Goal: Information Seeking & Learning: Learn about a topic

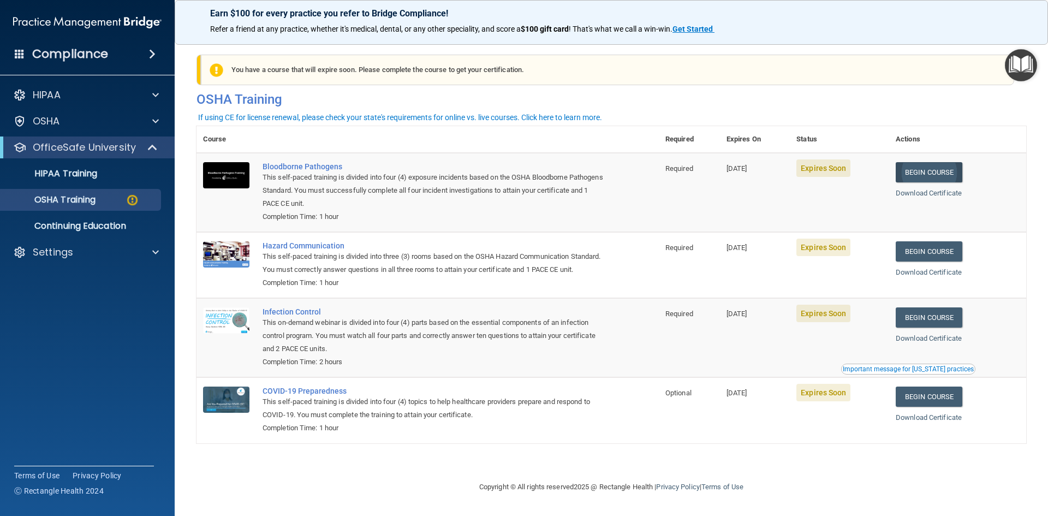
click at [942, 172] on link "Begin Course" at bounding box center [929, 172] width 67 height 20
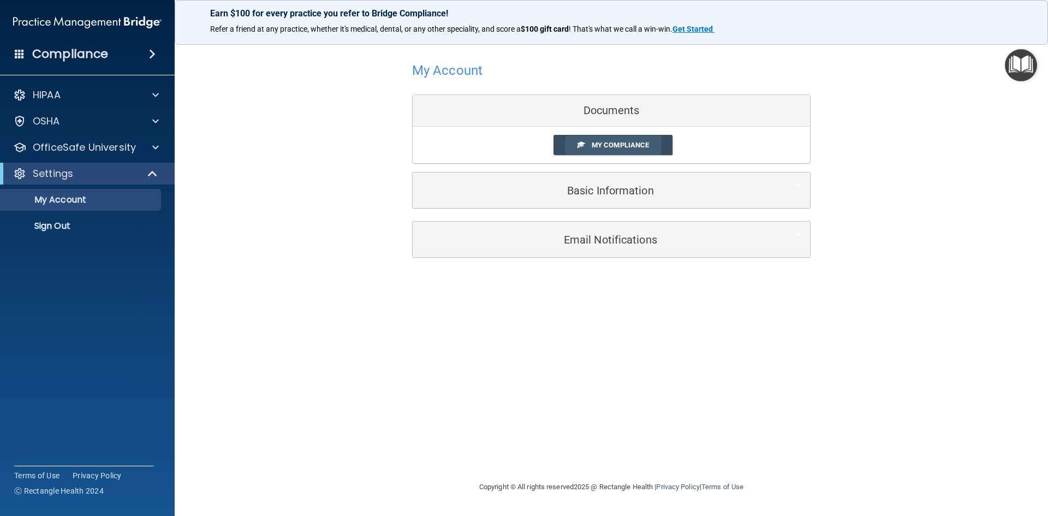
click at [604, 145] on span "My Compliance" at bounding box center [620, 145] width 57 height 8
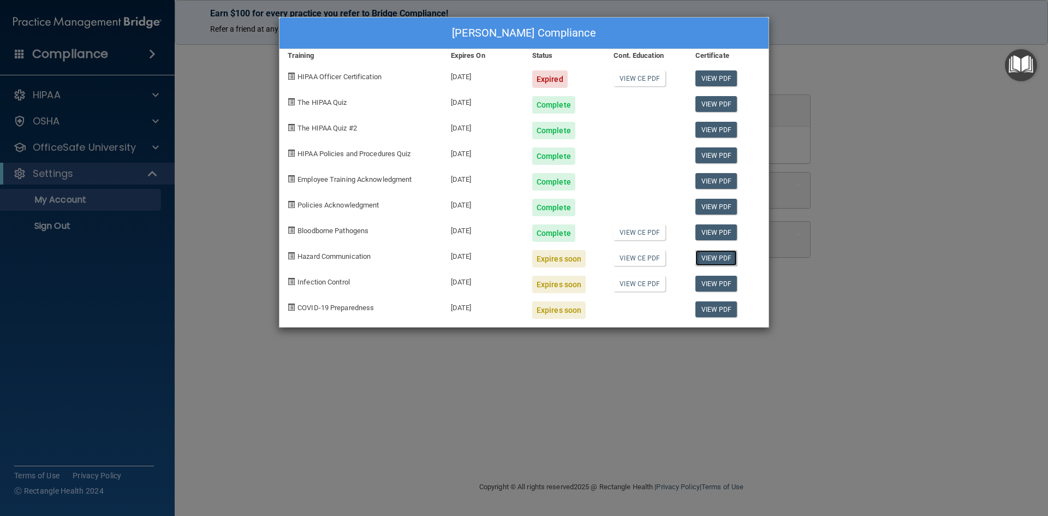
click at [714, 261] on link "View PDF" at bounding box center [717, 258] width 42 height 16
click at [242, 159] on div "Stephanni Vertrees's Compliance Training Expires On Status Cont. Education Cert…" at bounding box center [524, 258] width 1048 height 516
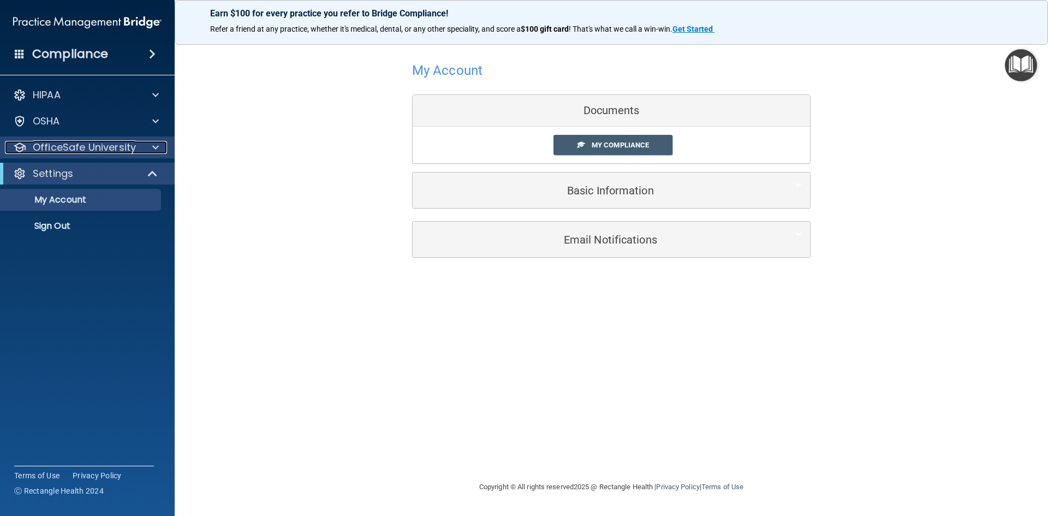
click at [44, 145] on p "OfficeSafe University" at bounding box center [84, 147] width 103 height 13
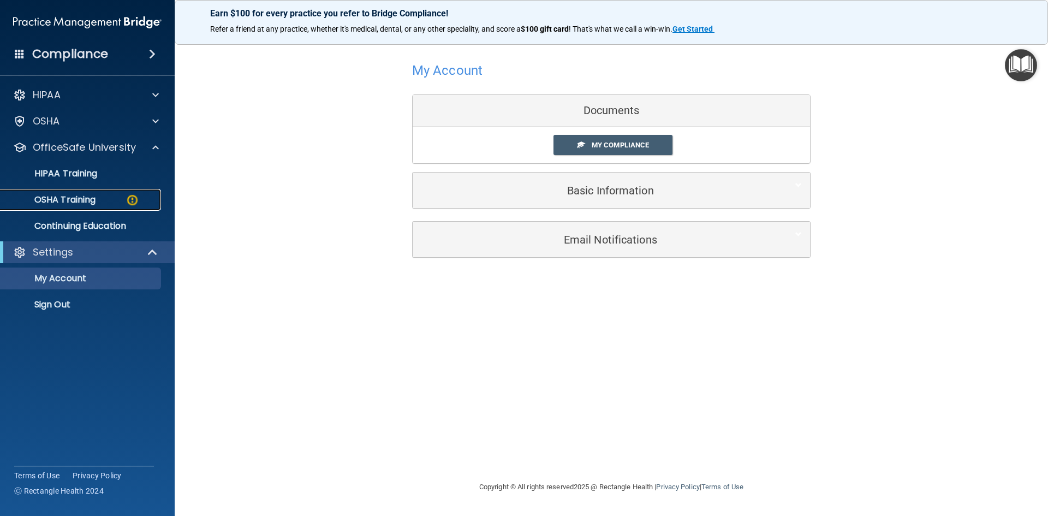
click at [48, 199] on p "OSHA Training" at bounding box center [51, 199] width 88 height 11
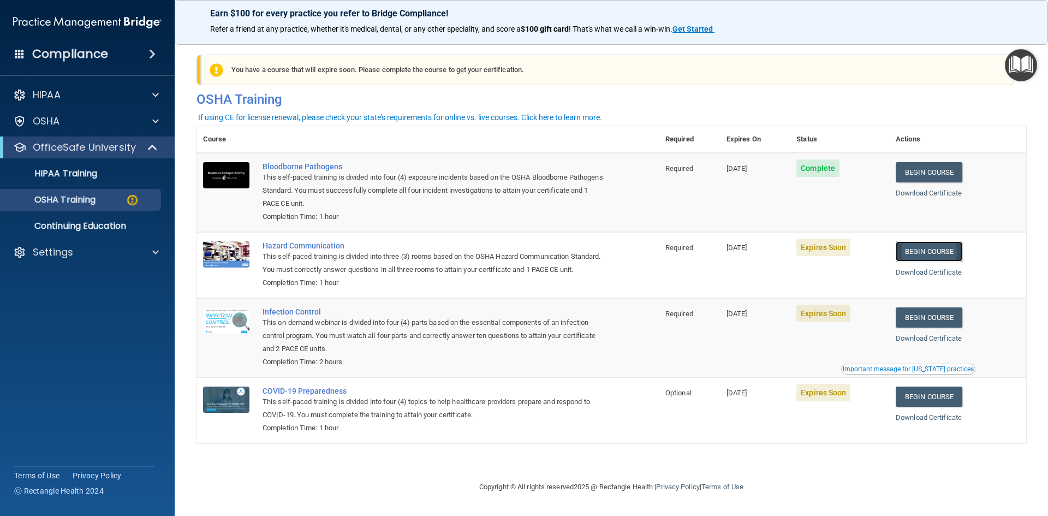
click at [934, 251] on link "Begin Course" at bounding box center [929, 251] width 67 height 20
click at [930, 248] on link "Begin Course" at bounding box center [929, 251] width 67 height 20
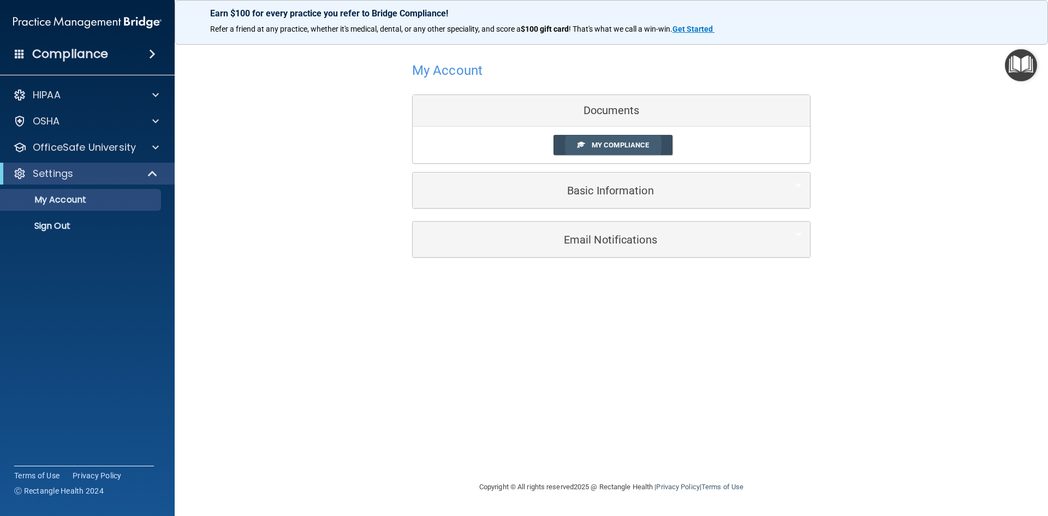
click at [614, 146] on span "My Compliance" at bounding box center [620, 145] width 57 height 8
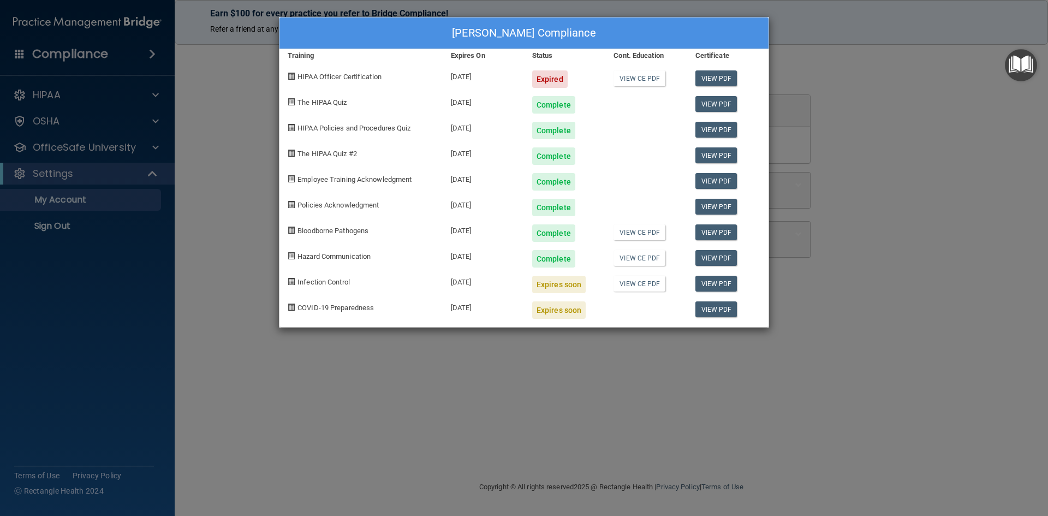
click at [557, 288] on div "Expires soon" at bounding box center [559, 284] width 54 height 17
click at [315, 283] on span "Infection Control" at bounding box center [324, 282] width 52 height 8
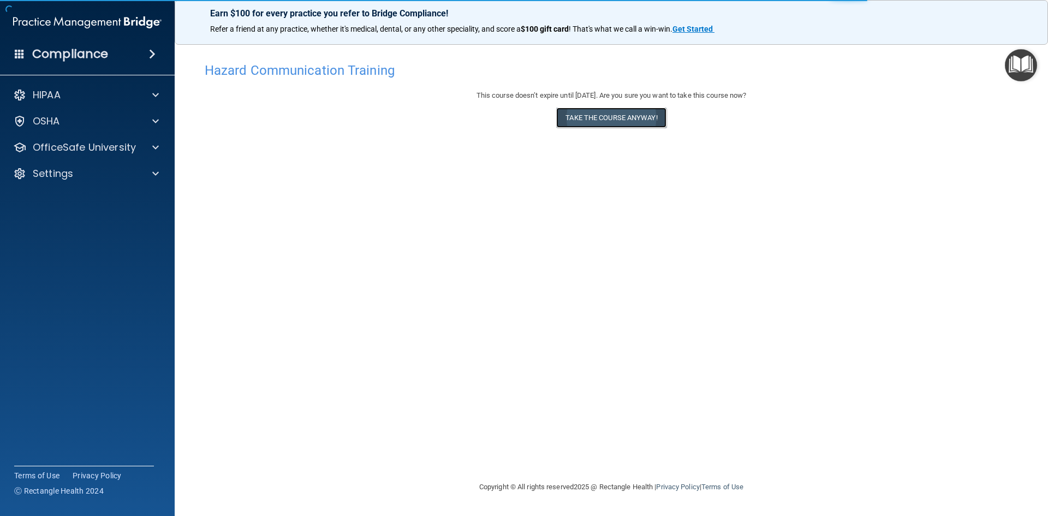
click at [608, 118] on button "Take the course anyway!" at bounding box center [611, 118] width 110 height 20
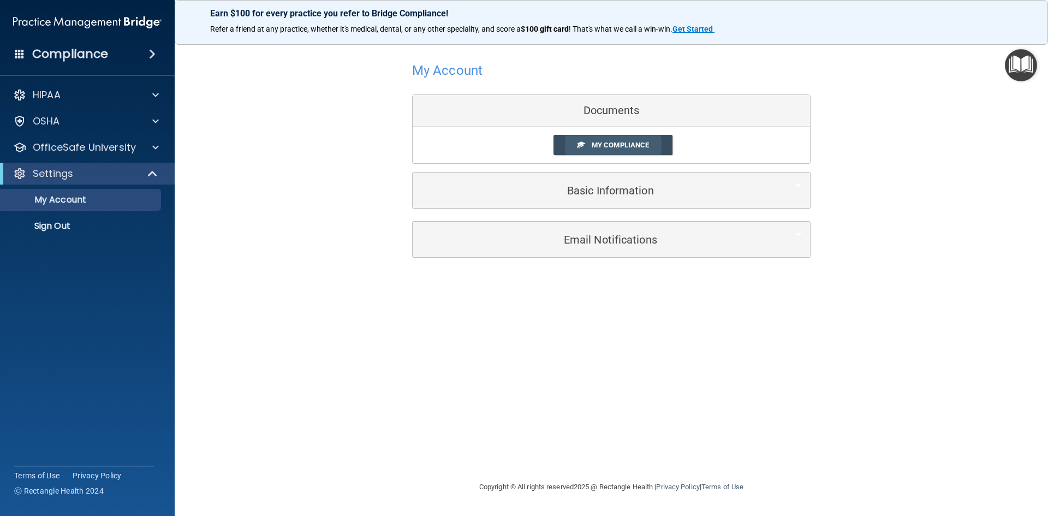
click at [620, 147] on span "My Compliance" at bounding box center [620, 145] width 57 height 8
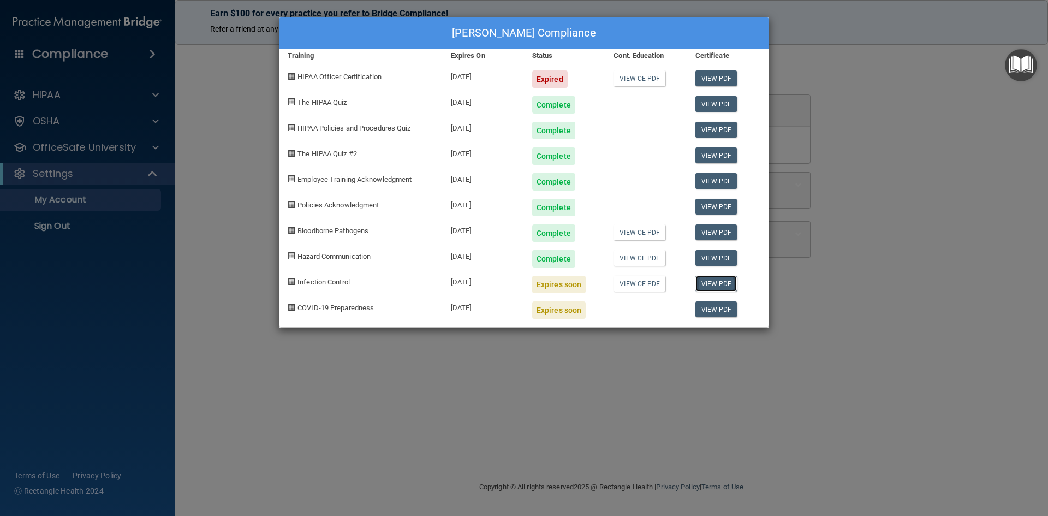
click at [714, 283] on link "View PDF" at bounding box center [717, 284] width 42 height 16
click at [328, 278] on span "Infection Control" at bounding box center [324, 282] width 52 height 8
click at [254, 236] on div "Stephanni Vertrees's Compliance Training Expires On Status Cont. Education Cert…" at bounding box center [524, 258] width 1048 height 516
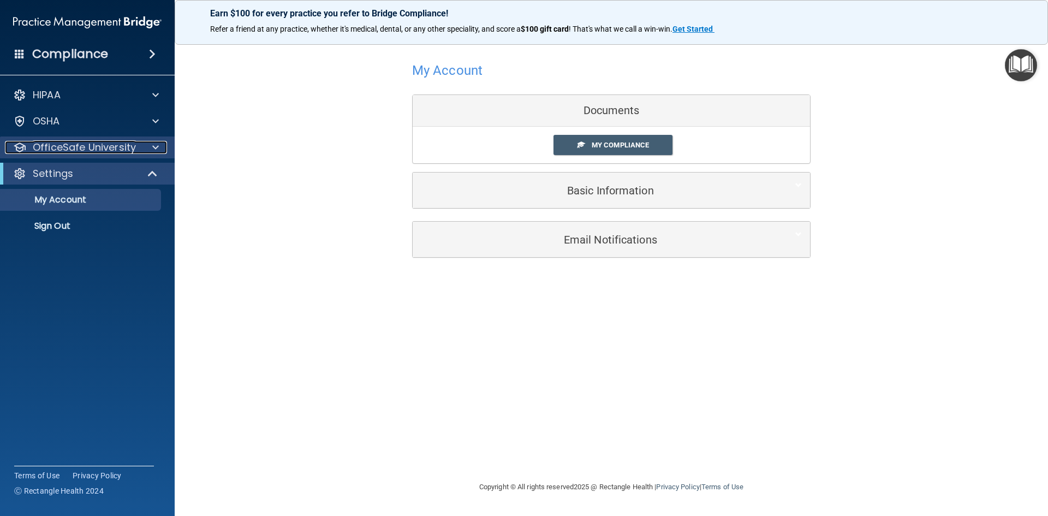
click at [83, 152] on p "OfficeSafe University" at bounding box center [84, 147] width 103 height 13
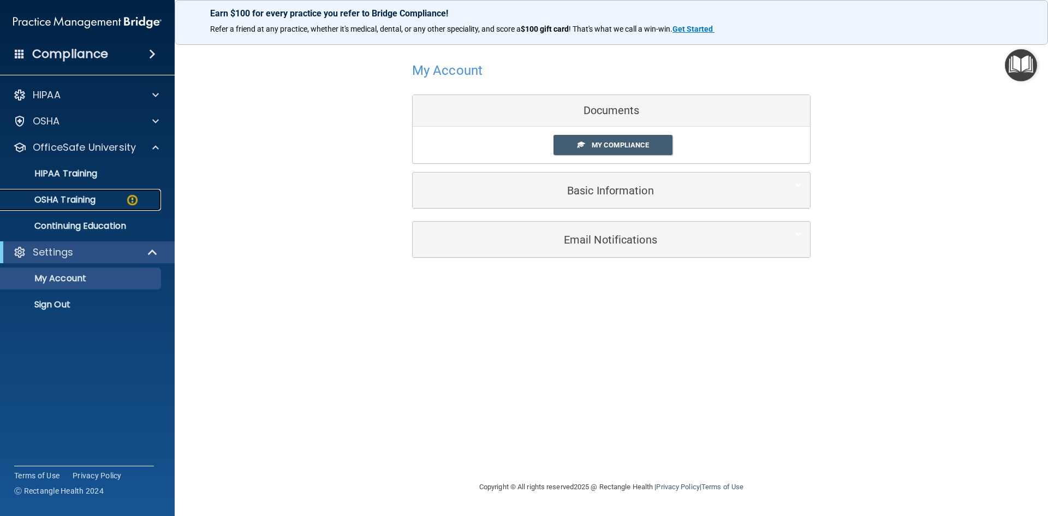
click at [74, 195] on p "OSHA Training" at bounding box center [51, 199] width 88 height 11
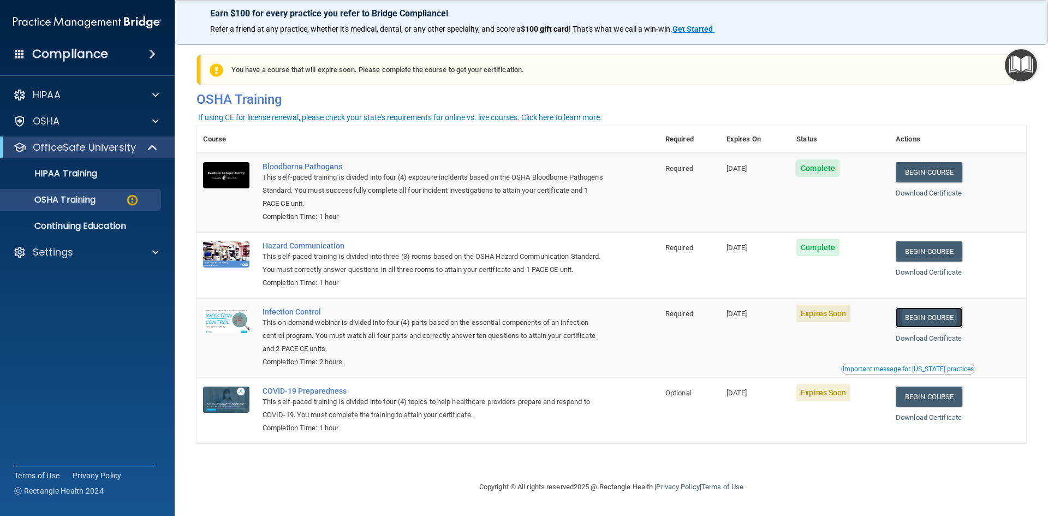
click at [938, 328] on link "Begin Course" at bounding box center [929, 317] width 67 height 20
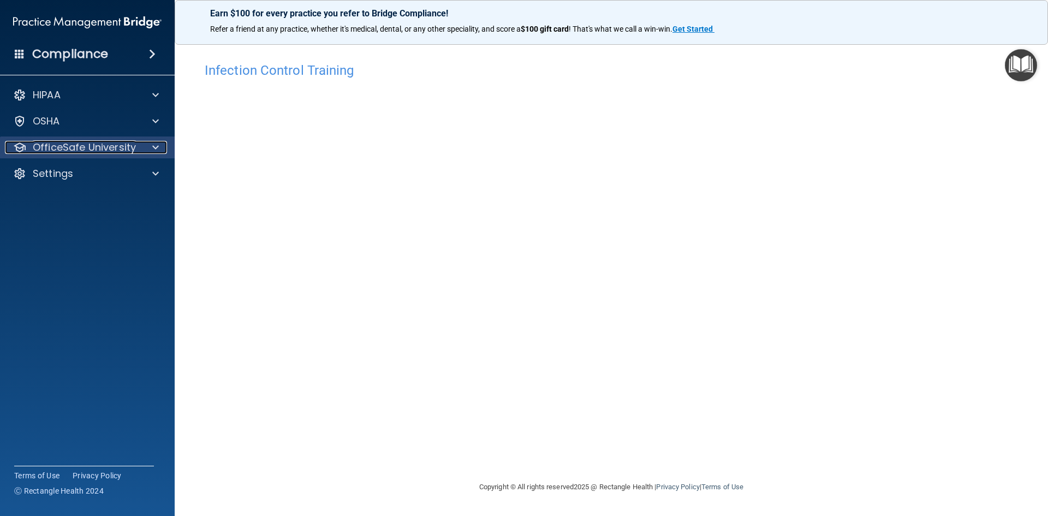
click at [78, 147] on p "OfficeSafe University" at bounding box center [84, 147] width 103 height 13
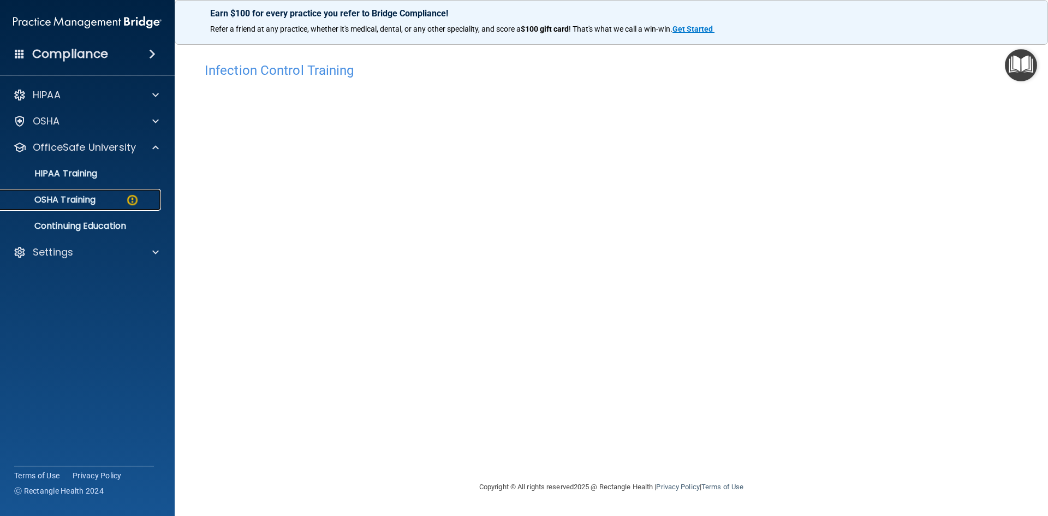
click at [81, 200] on p "OSHA Training" at bounding box center [51, 199] width 88 height 11
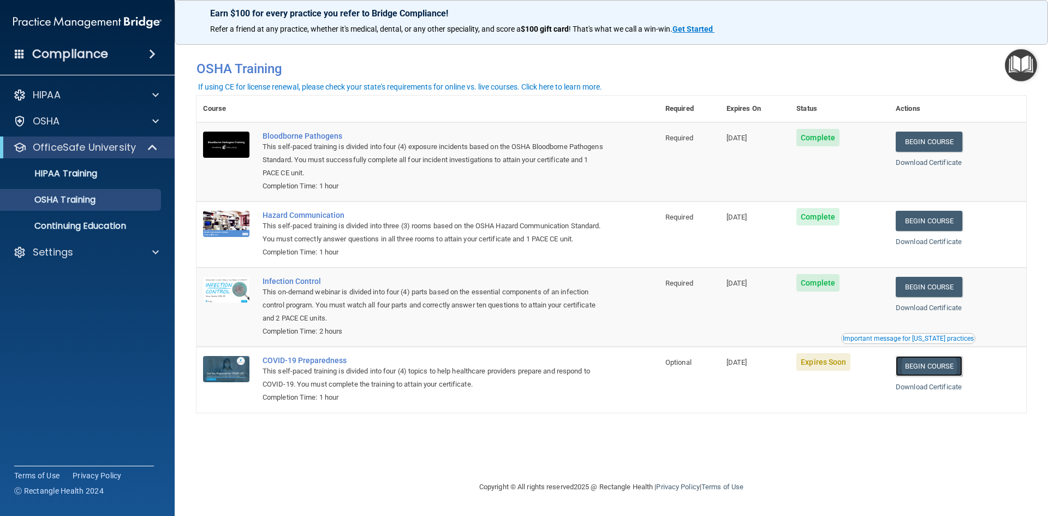
click at [936, 376] on link "Begin Course" at bounding box center [929, 366] width 67 height 20
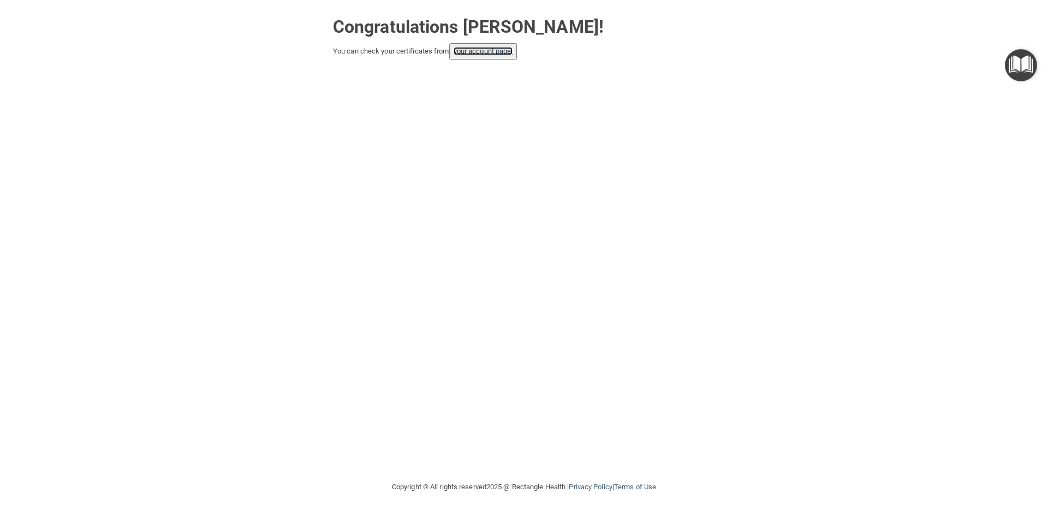
click at [483, 54] on link "your account page!" at bounding box center [484, 51] width 60 height 8
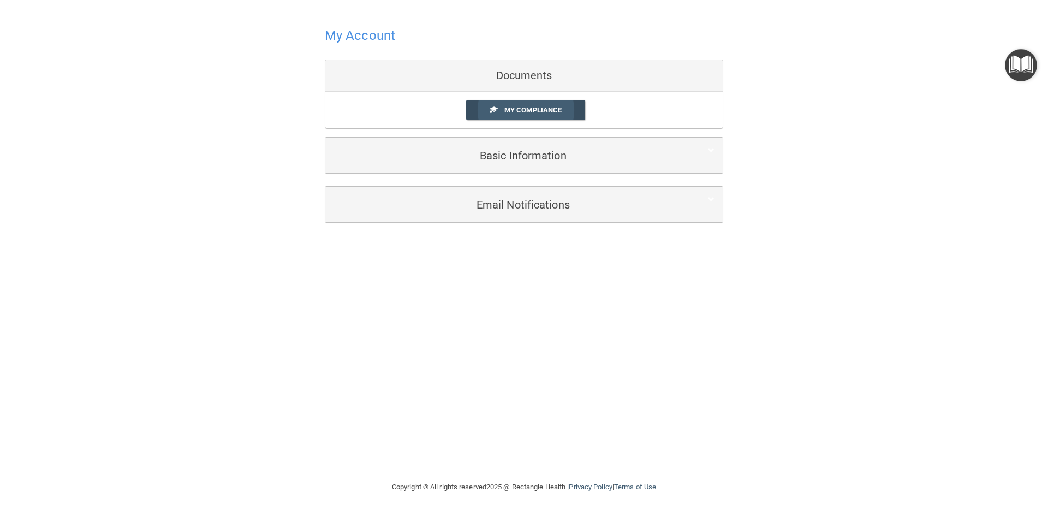
click at [529, 110] on span "My Compliance" at bounding box center [533, 110] width 57 height 8
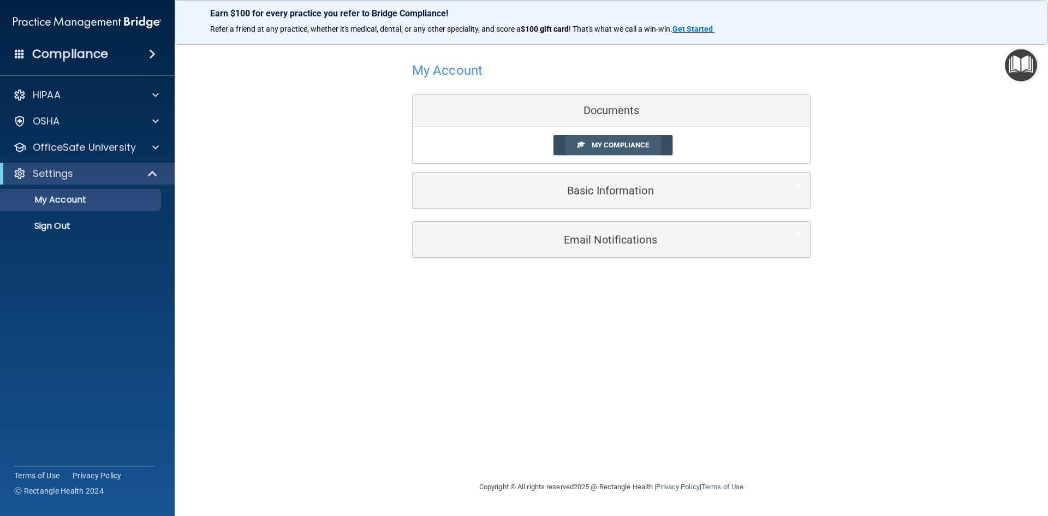
click at [600, 146] on span "My Compliance" at bounding box center [620, 145] width 57 height 8
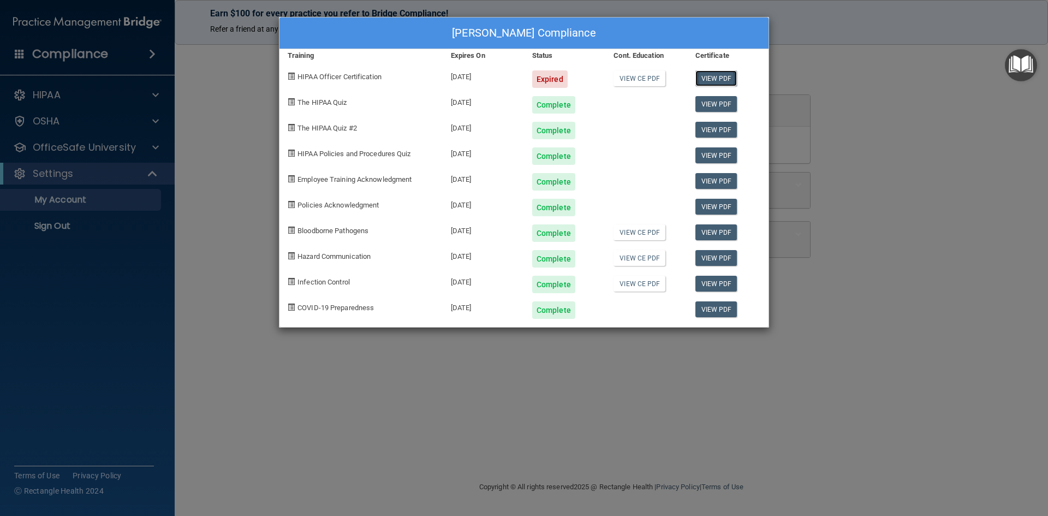
click at [709, 80] on link "View PDF" at bounding box center [717, 78] width 42 height 16
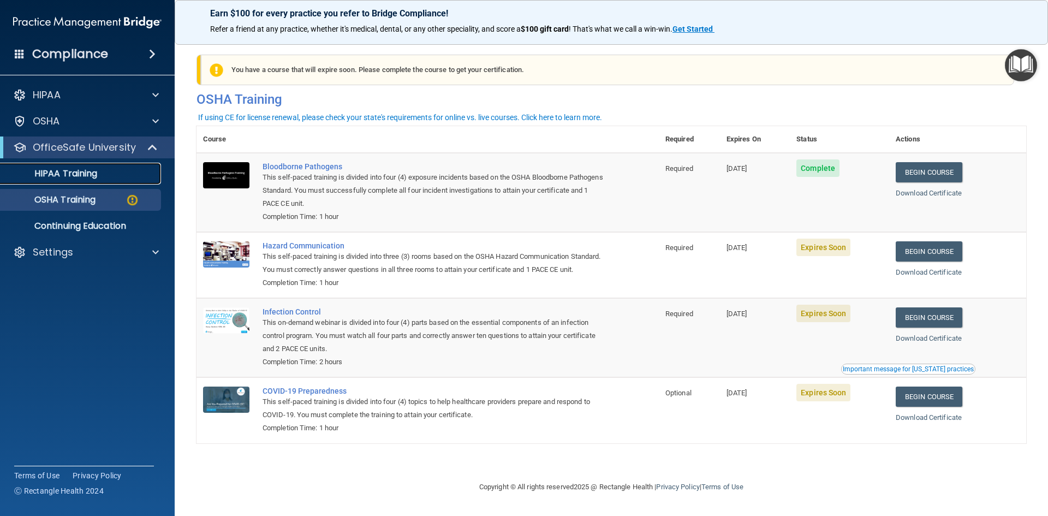
click at [66, 174] on p "HIPAA Training" at bounding box center [52, 173] width 90 height 11
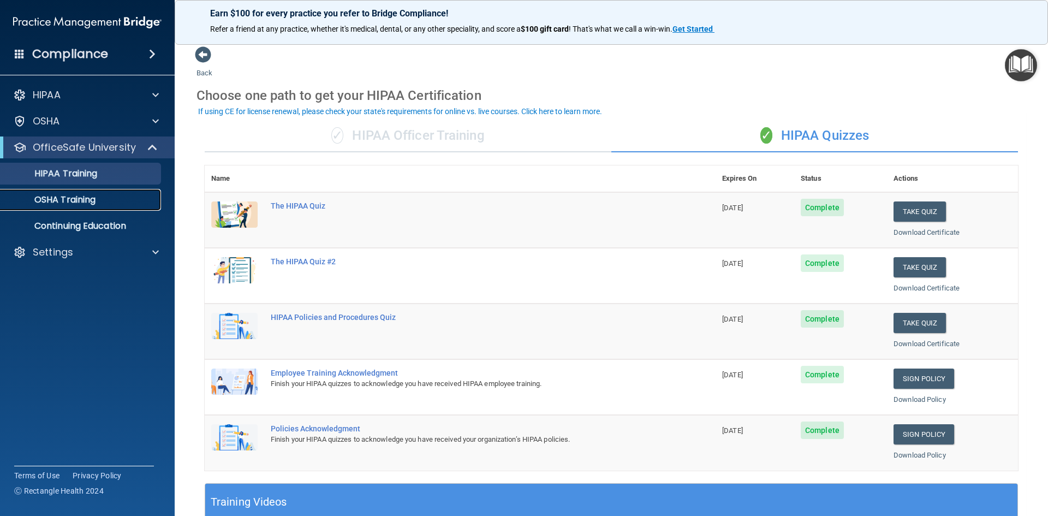
click at [63, 202] on p "OSHA Training" at bounding box center [51, 199] width 88 height 11
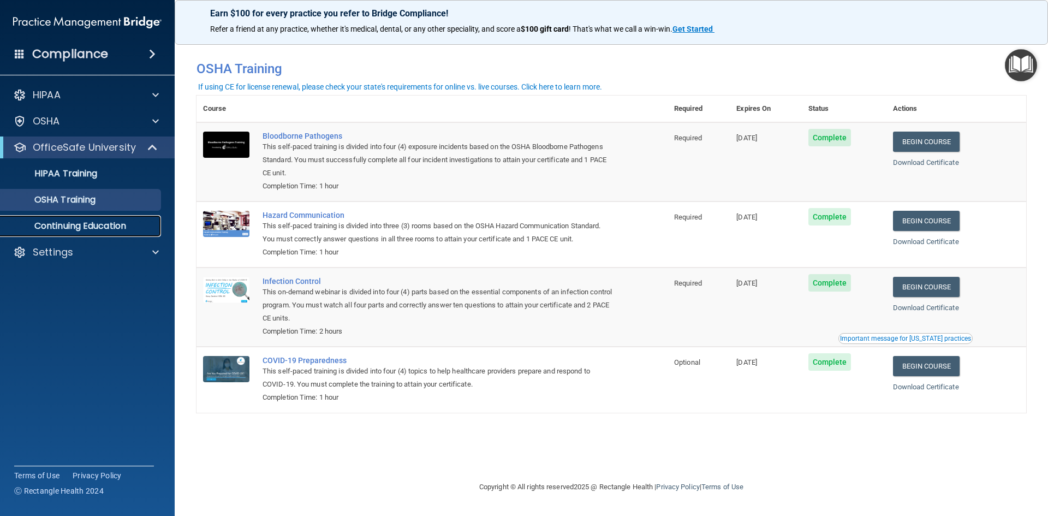
click at [79, 226] on p "Continuing Education" at bounding box center [81, 226] width 149 height 11
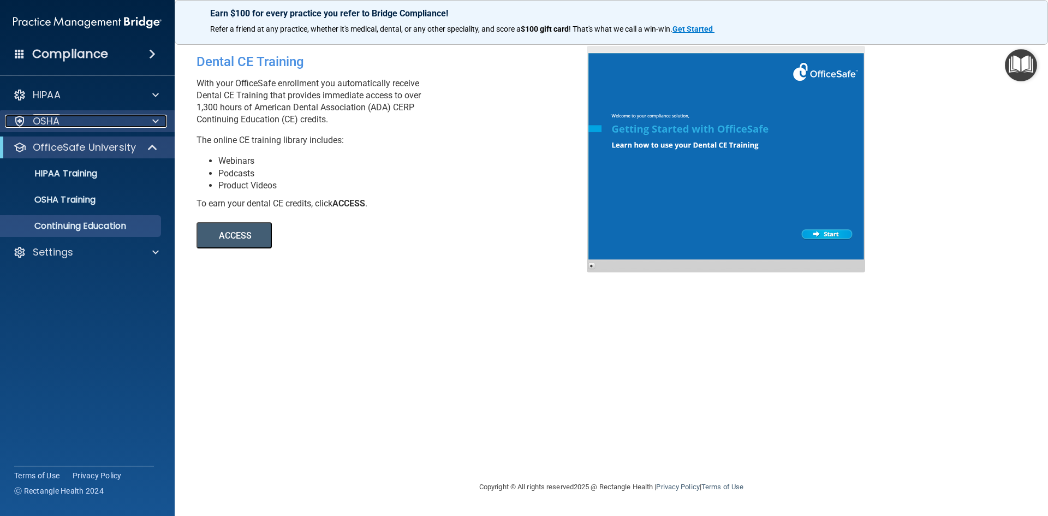
click at [83, 116] on div "OSHA" at bounding box center [72, 121] width 135 height 13
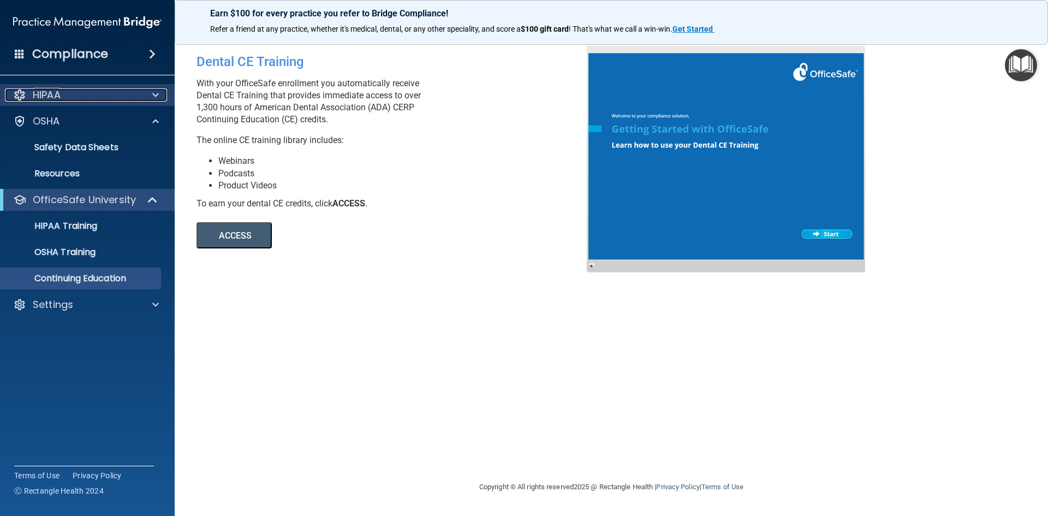
click at [87, 99] on div "HIPAA" at bounding box center [72, 94] width 135 height 13
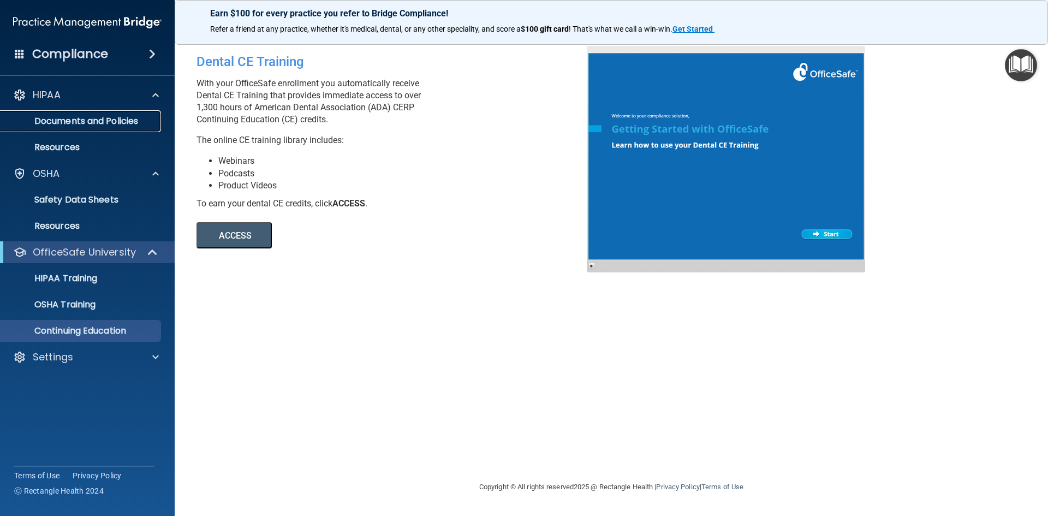
click at [84, 121] on p "Documents and Policies" at bounding box center [81, 121] width 149 height 11
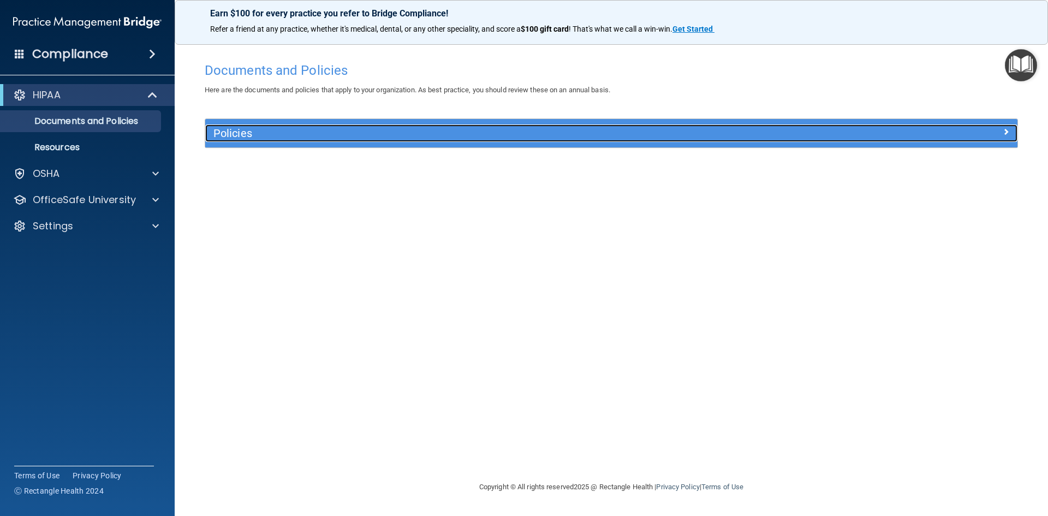
click at [237, 132] on h5 "Policies" at bounding box center [509, 133] width 593 height 12
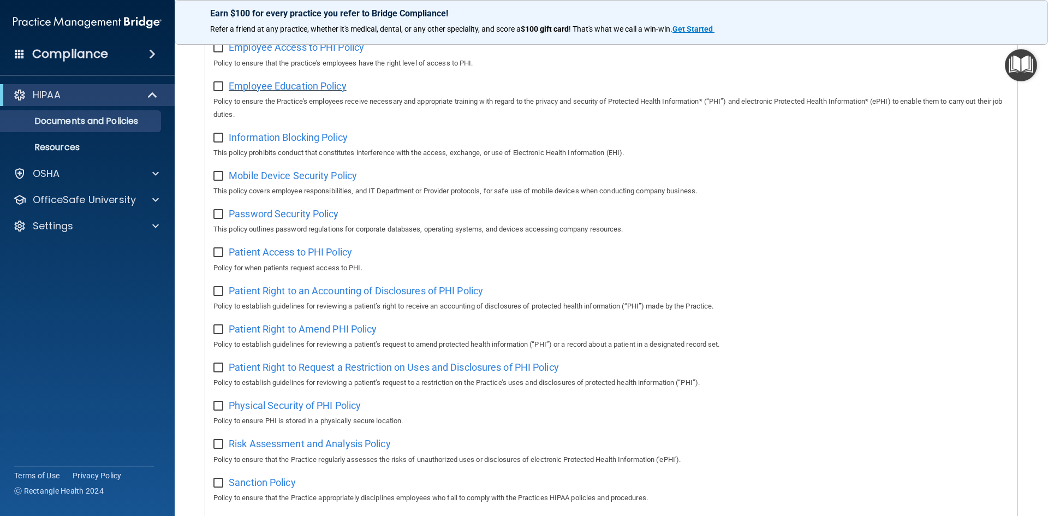
scroll to position [491, 0]
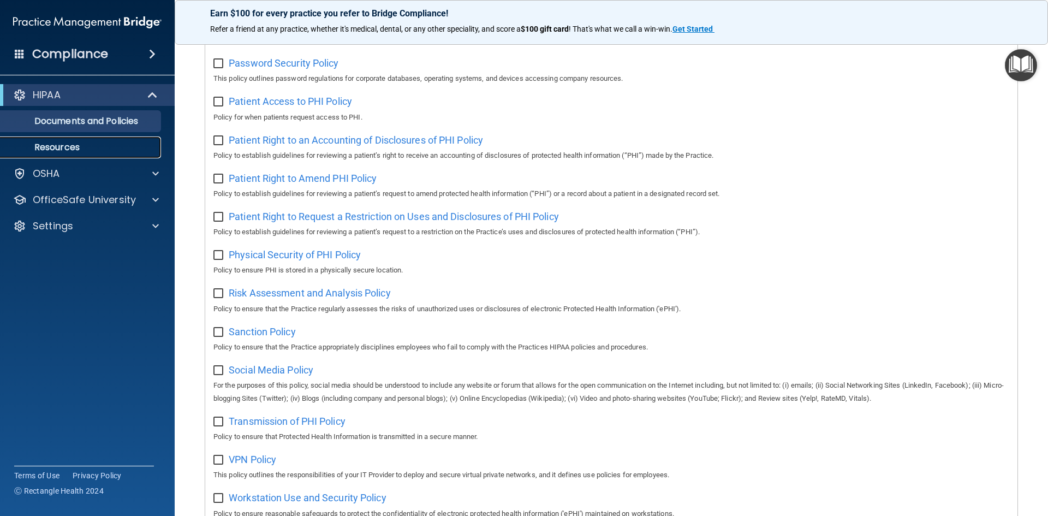
click at [35, 140] on link "Resources" at bounding box center [75, 148] width 172 height 22
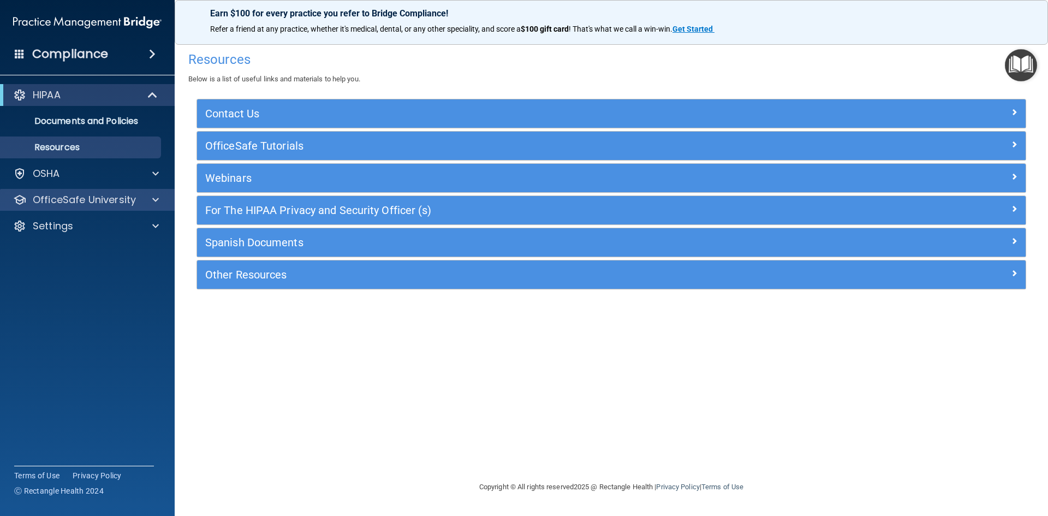
click at [49, 189] on div "OfficeSafe University" at bounding box center [87, 200] width 175 height 22
click at [162, 204] on div at bounding box center [153, 199] width 27 height 13
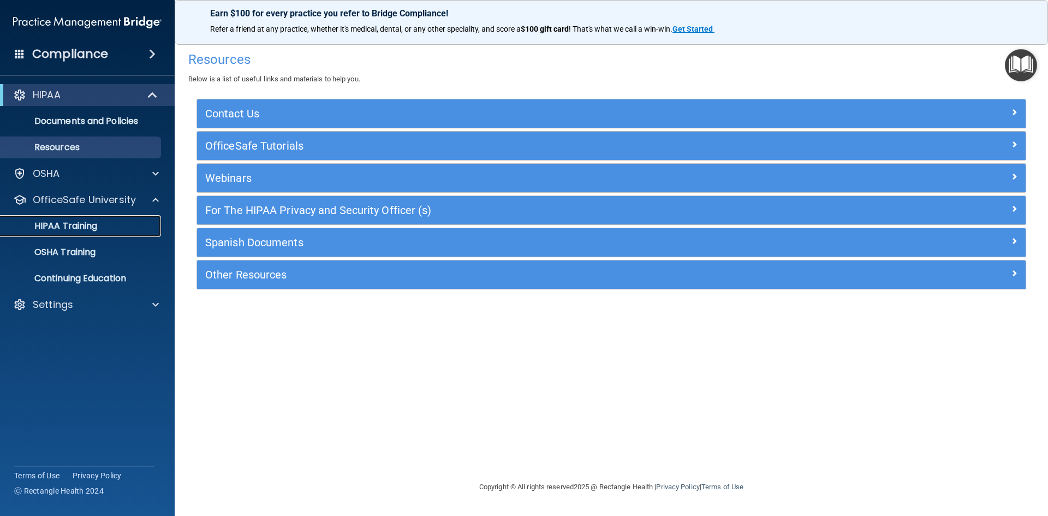
click at [70, 217] on link "HIPAA Training" at bounding box center [75, 226] width 172 height 22
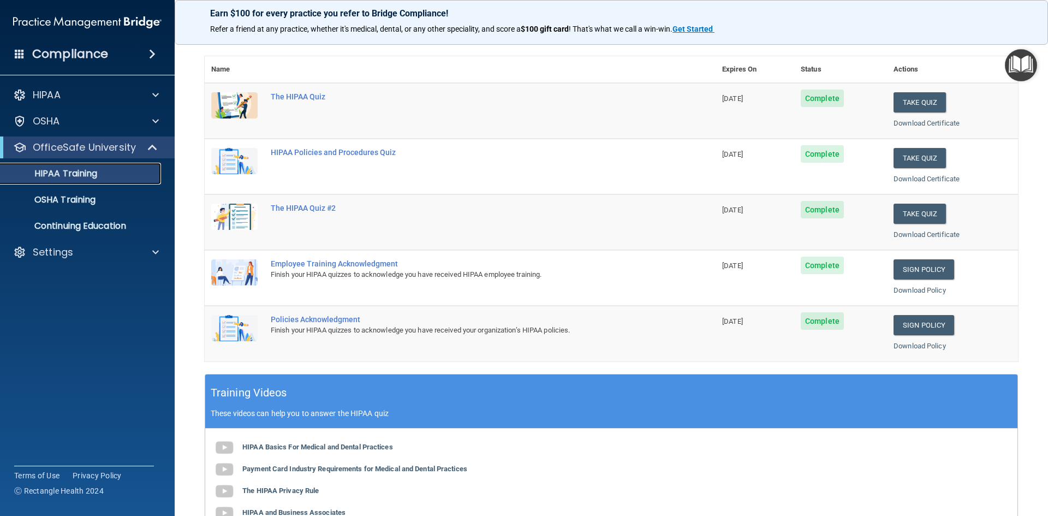
scroll to position [33, 0]
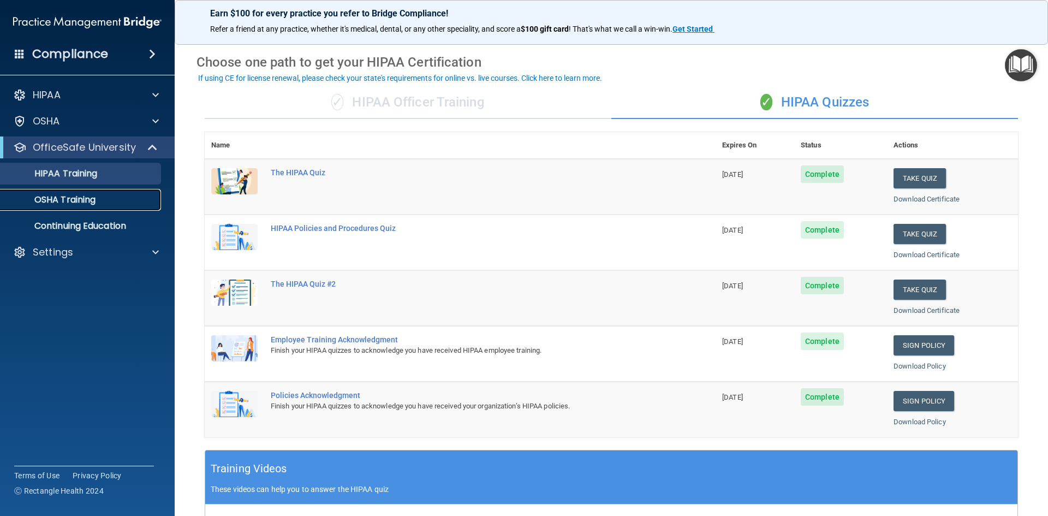
click at [87, 195] on p "OSHA Training" at bounding box center [51, 199] width 88 height 11
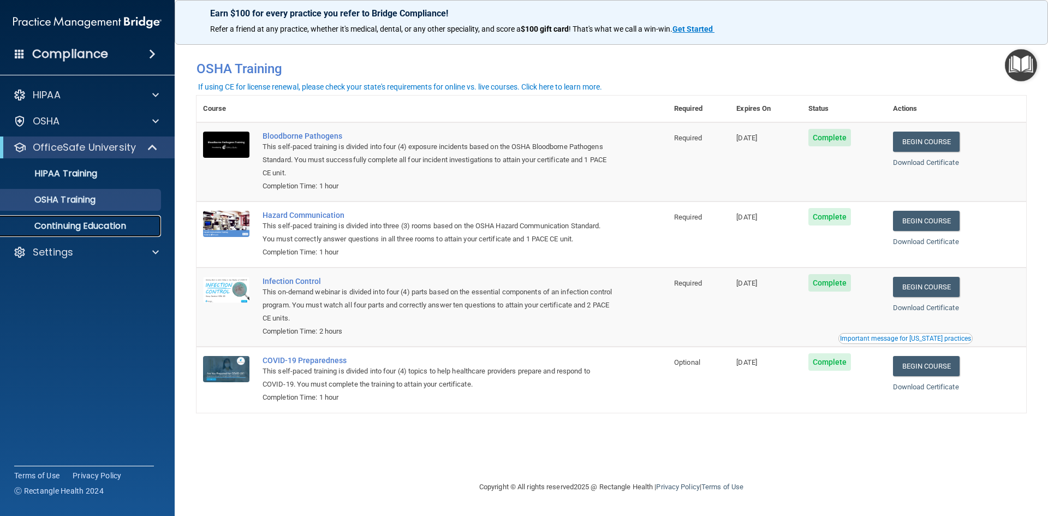
click at [108, 222] on p "Continuing Education" at bounding box center [81, 226] width 149 height 11
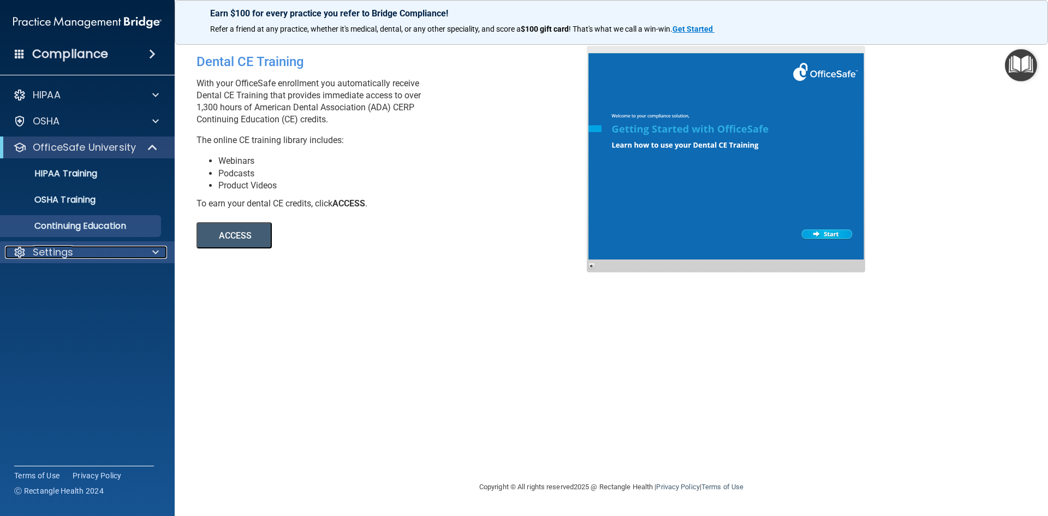
click at [153, 251] on span at bounding box center [155, 252] width 7 height 13
click at [74, 282] on p "My Account" at bounding box center [81, 278] width 149 height 11
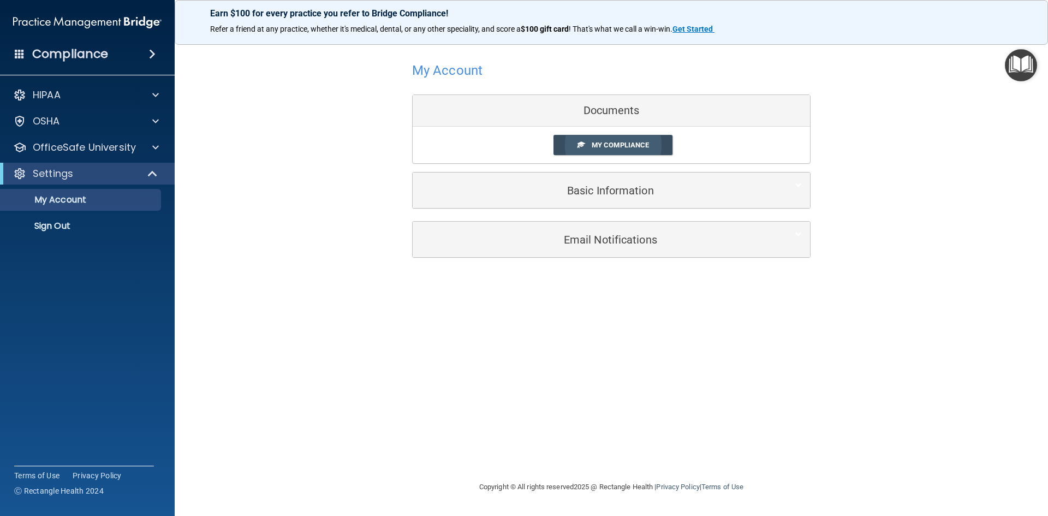
click at [619, 140] on link "My Compliance" at bounding box center [614, 145] width 120 height 20
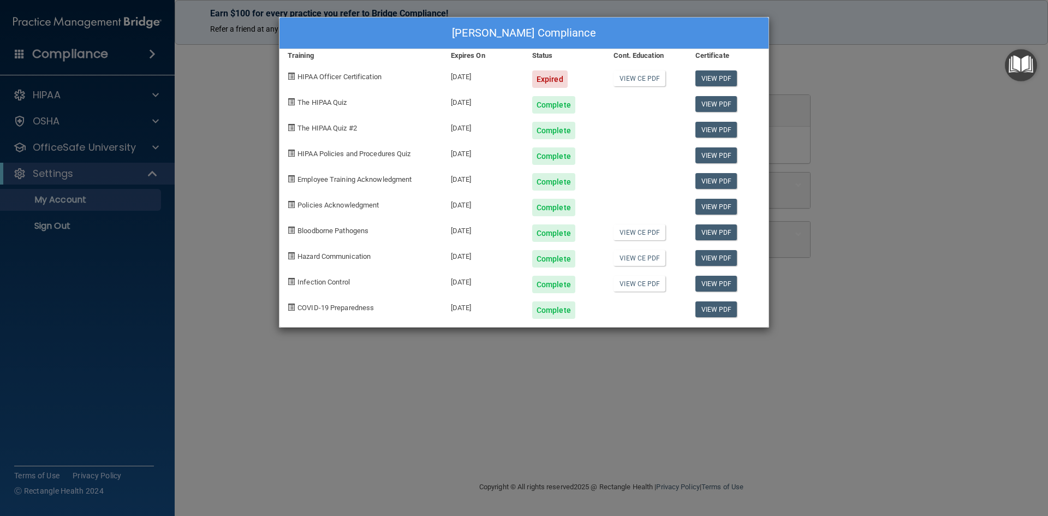
click at [321, 78] on span "HIPAA Officer Certification" at bounding box center [340, 77] width 84 height 8
click at [290, 75] on span at bounding box center [291, 76] width 7 height 7
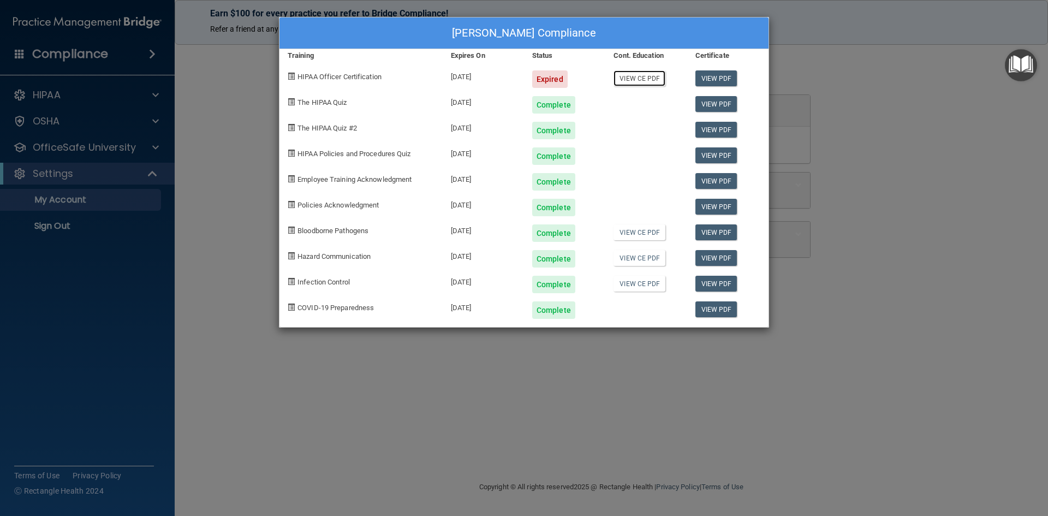
click at [644, 80] on link "View CE PDF" at bounding box center [640, 78] width 52 height 16
click at [1025, 64] on img "Open Resource Center" at bounding box center [1021, 65] width 32 height 32
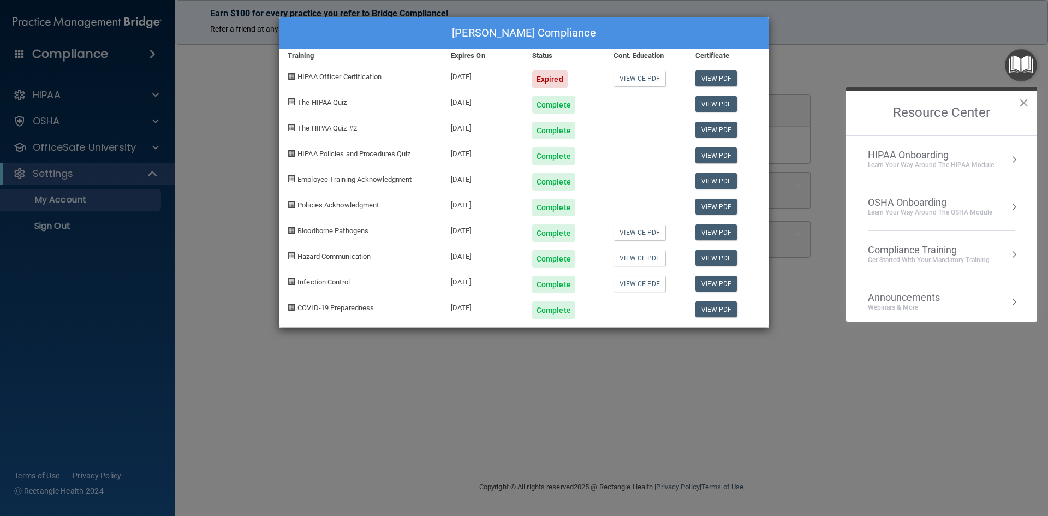
scroll to position [61, 0]
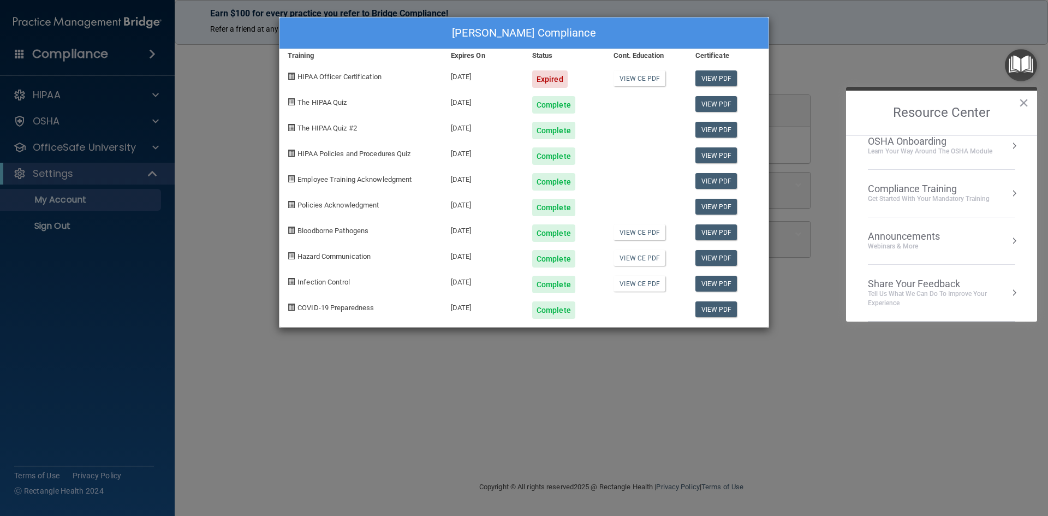
click at [1034, 105] on h2 "Resource Center" at bounding box center [941, 113] width 191 height 45
click at [1017, 103] on h2 "Resource Center" at bounding box center [941, 113] width 191 height 45
click at [1022, 100] on button "×" at bounding box center [1024, 102] width 10 height 17
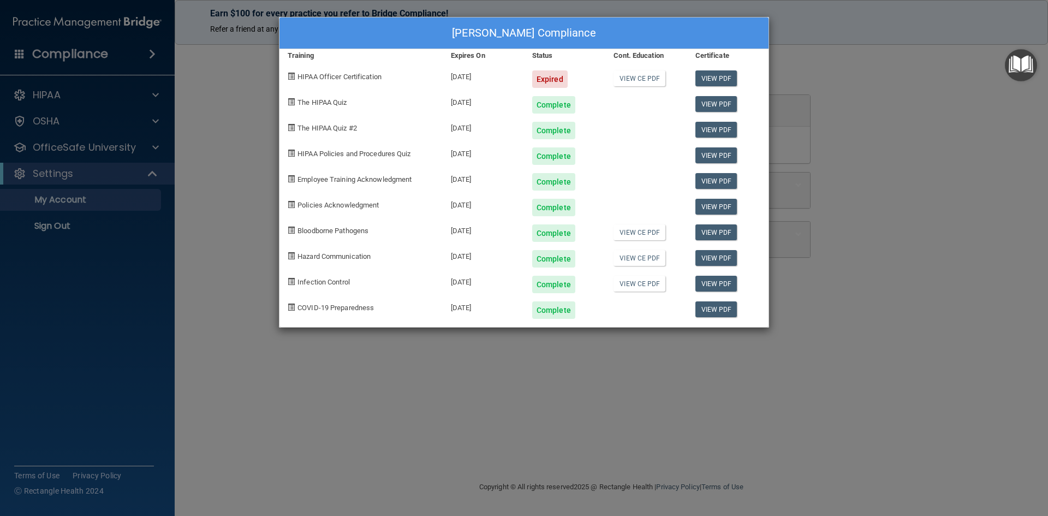
click at [181, 108] on div "[PERSON_NAME] Compliance Training Expires On Status Cont. Education Certificate…" at bounding box center [524, 258] width 1048 height 516
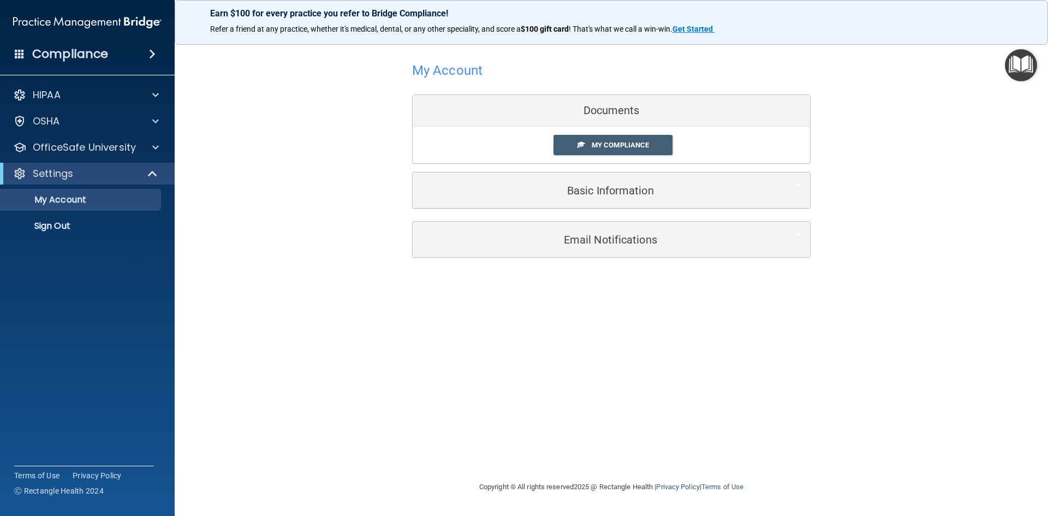
click at [619, 108] on div "Documents" at bounding box center [611, 111] width 397 height 32
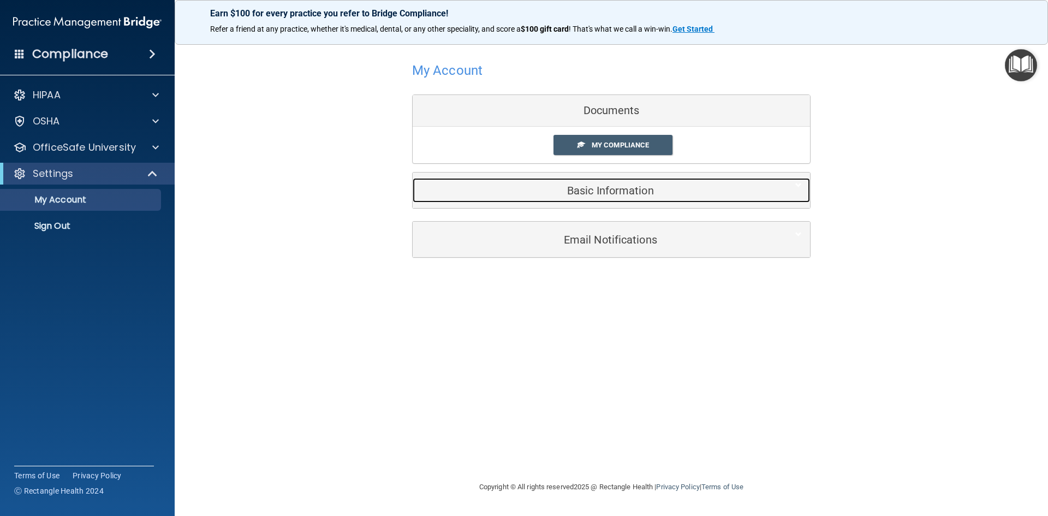
click at [620, 186] on h5 "Basic Information" at bounding box center [595, 191] width 348 height 12
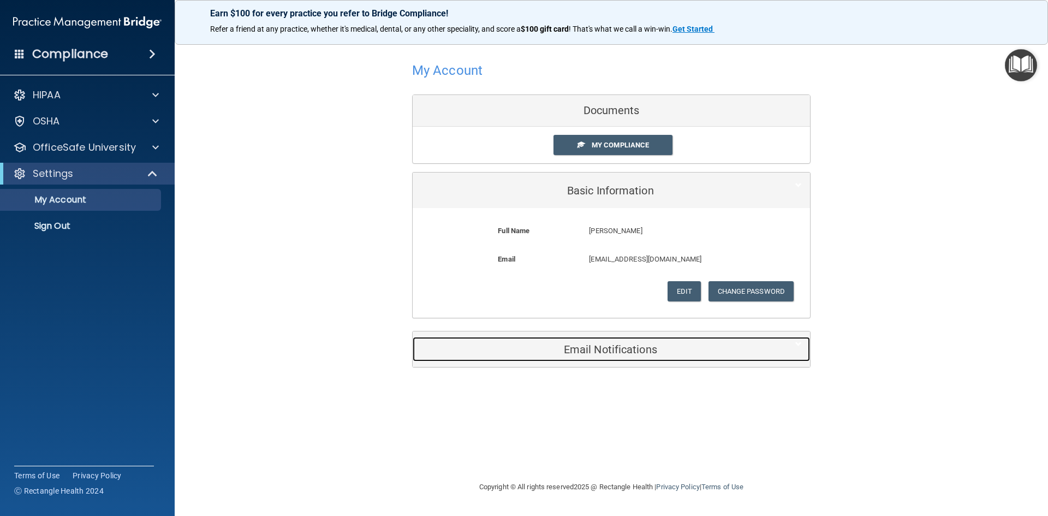
click at [611, 341] on div "Email Notifications" at bounding box center [595, 349] width 364 height 25
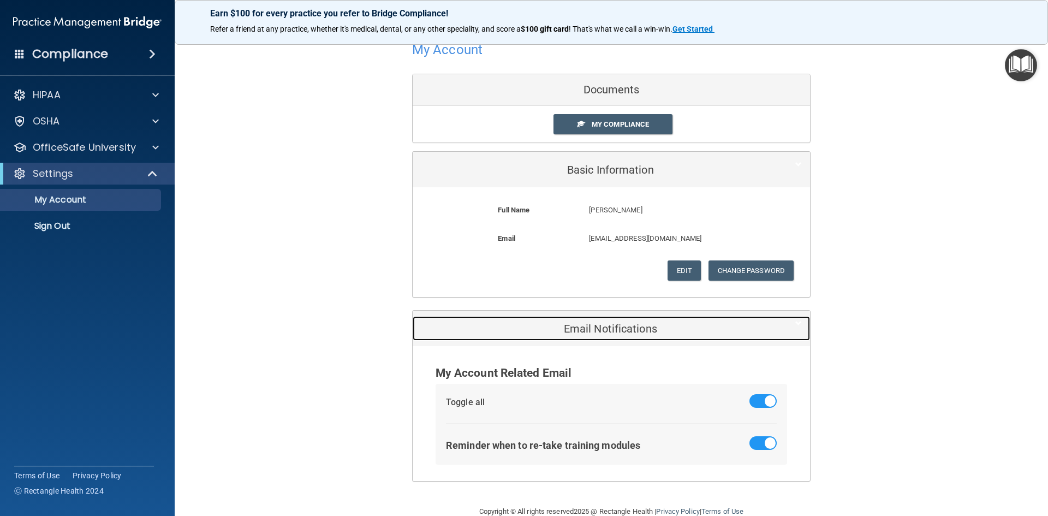
scroll to position [0, 0]
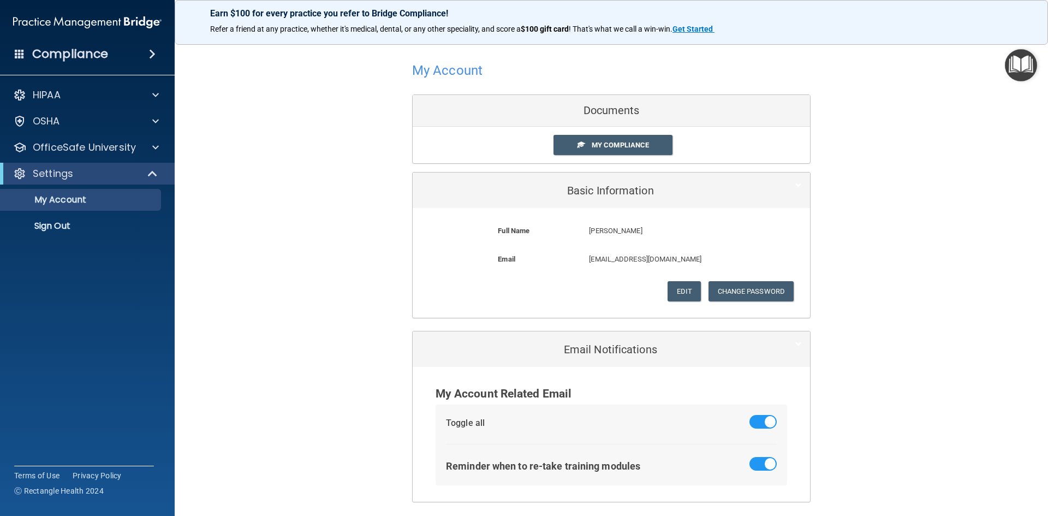
click at [92, 50] on h4 "Compliance" at bounding box center [70, 53] width 76 height 15
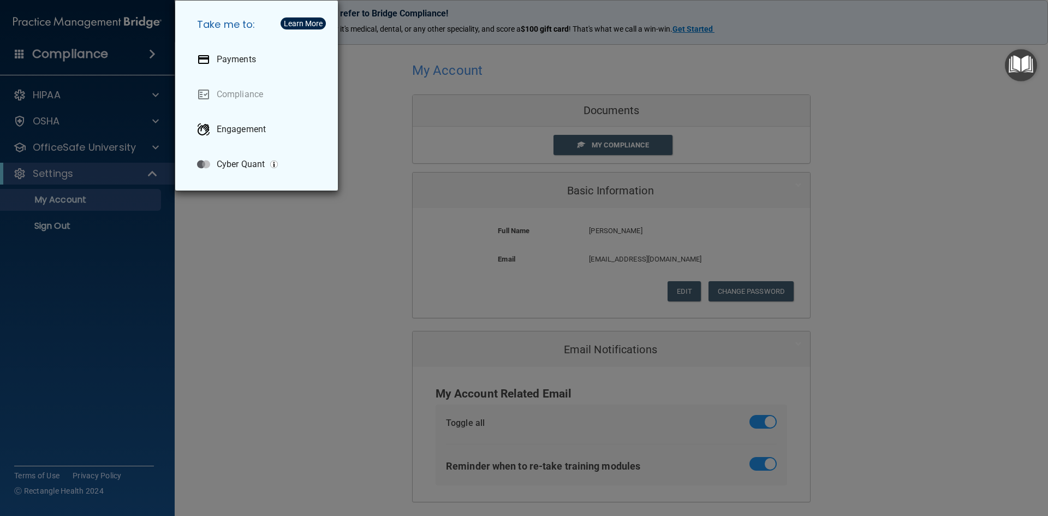
click at [121, 48] on div "Take me to: Payments Compliance Engagement Cyber Quant" at bounding box center [524, 258] width 1048 height 516
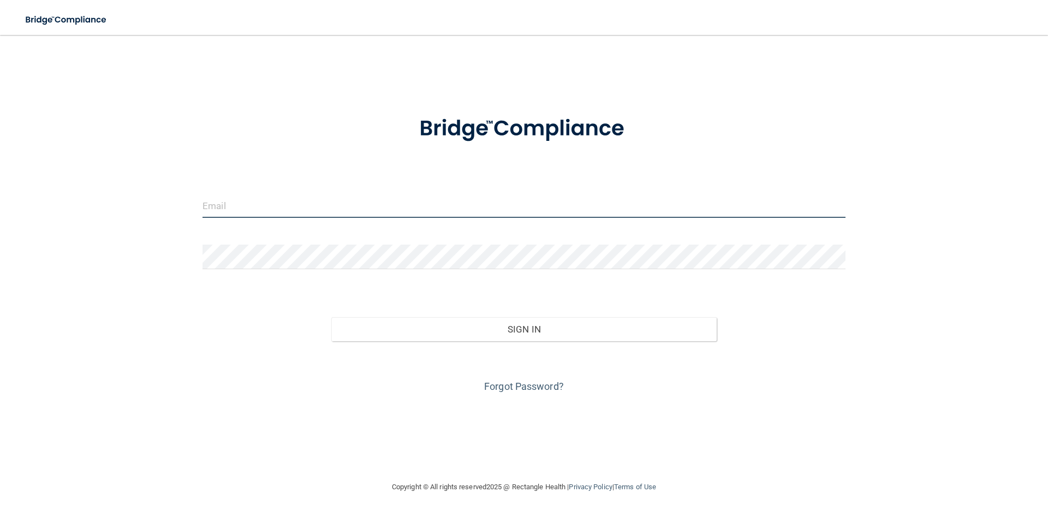
click at [226, 206] on input "email" at bounding box center [524, 205] width 643 height 25
type input "[EMAIL_ADDRESS][DOMAIN_NAME]"
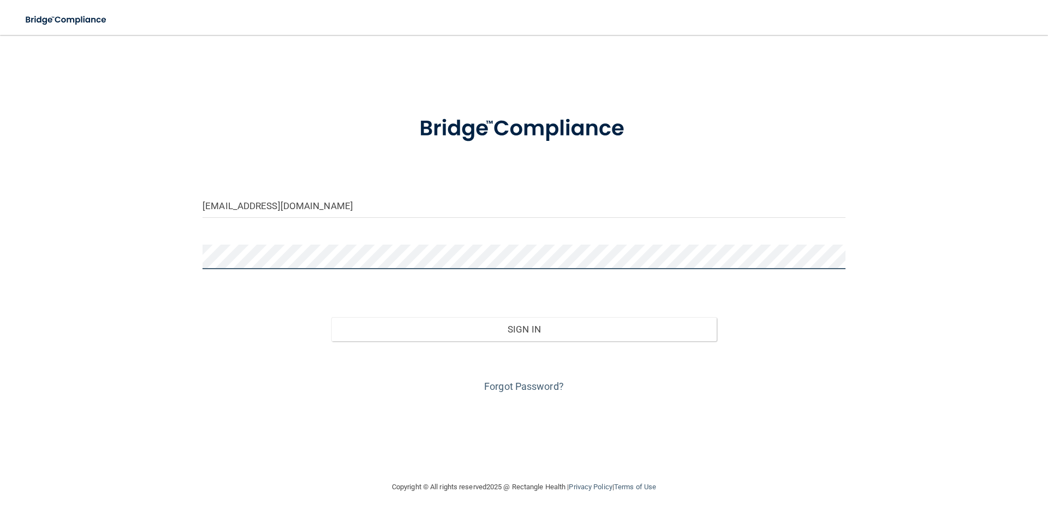
click at [331, 317] on button "Sign In" at bounding box center [524, 329] width 386 height 24
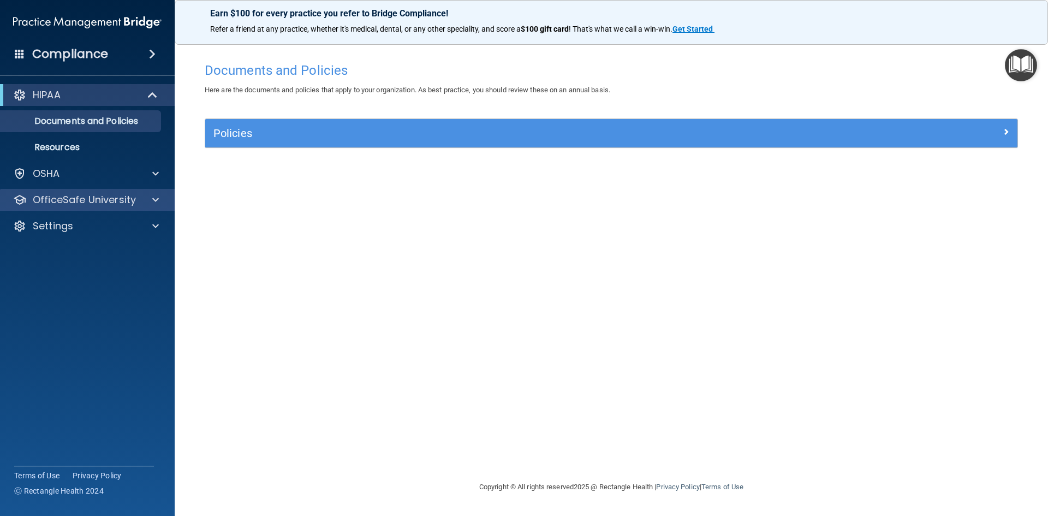
click at [156, 192] on div "OfficeSafe University" at bounding box center [87, 200] width 175 height 22
click at [155, 201] on span at bounding box center [155, 199] width 7 height 13
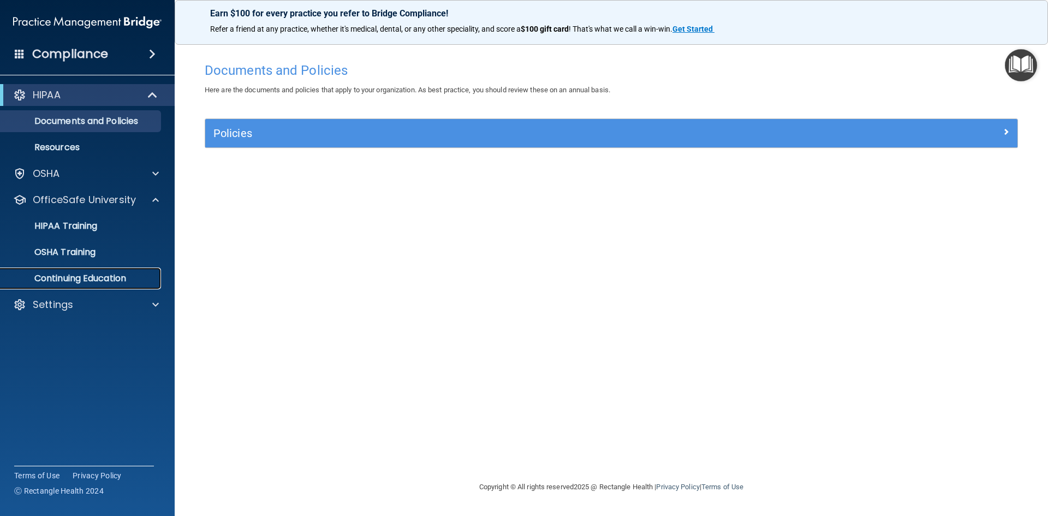
click at [93, 280] on p "Continuing Education" at bounding box center [81, 278] width 149 height 11
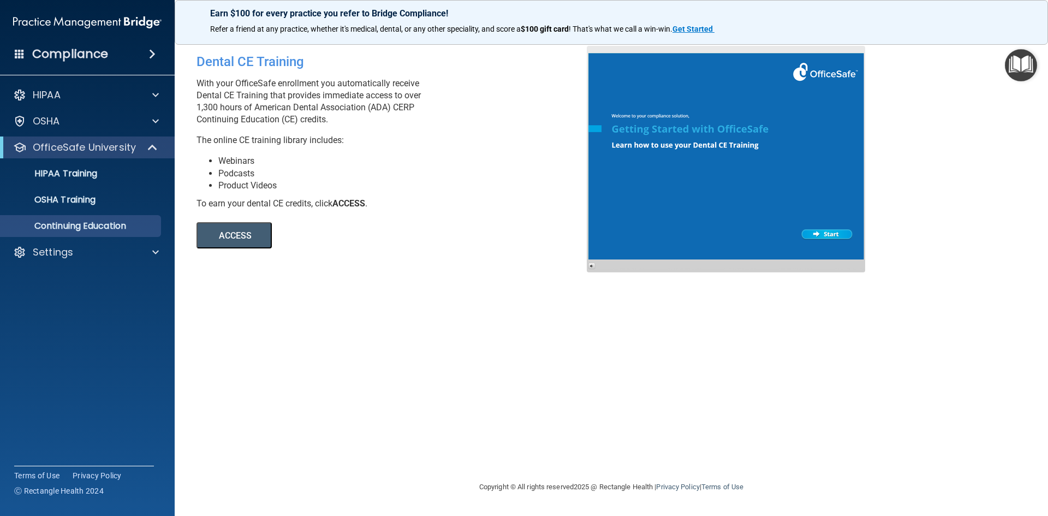
click at [228, 241] on button "ACCESS" at bounding box center [234, 235] width 75 height 26
click at [60, 174] on p "HIPAA Training" at bounding box center [52, 173] width 90 height 11
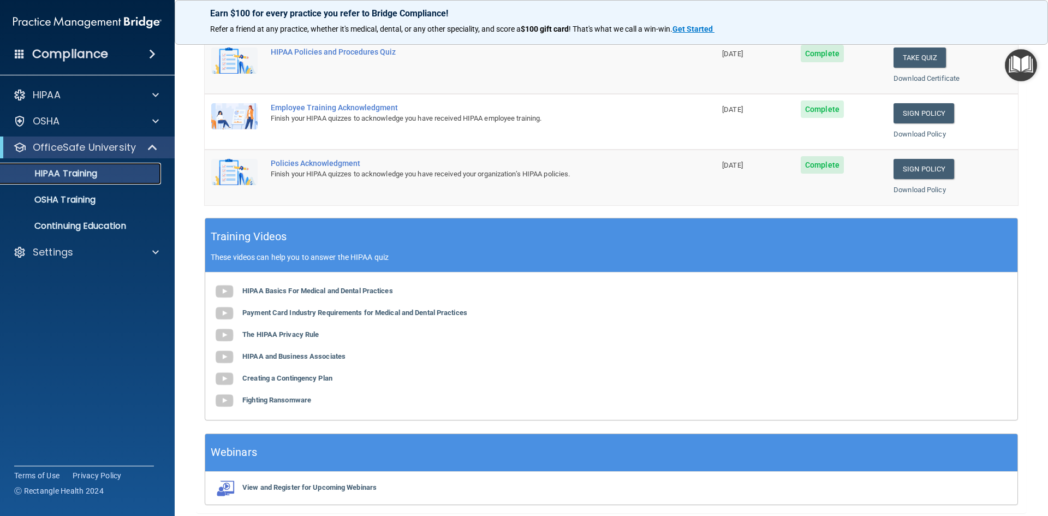
scroll to position [306, 0]
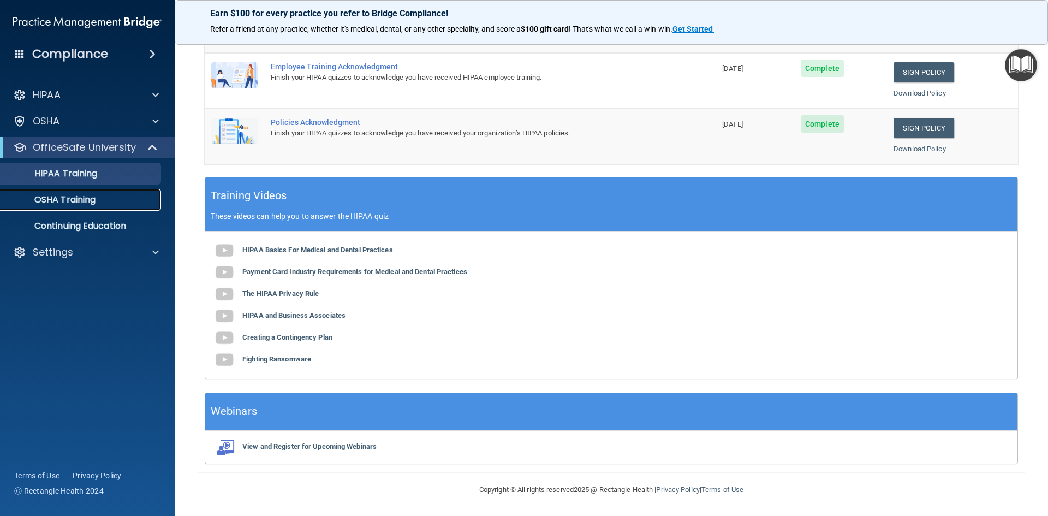
click at [58, 197] on p "OSHA Training" at bounding box center [51, 199] width 88 height 11
